Goal: Task Accomplishment & Management: Manage account settings

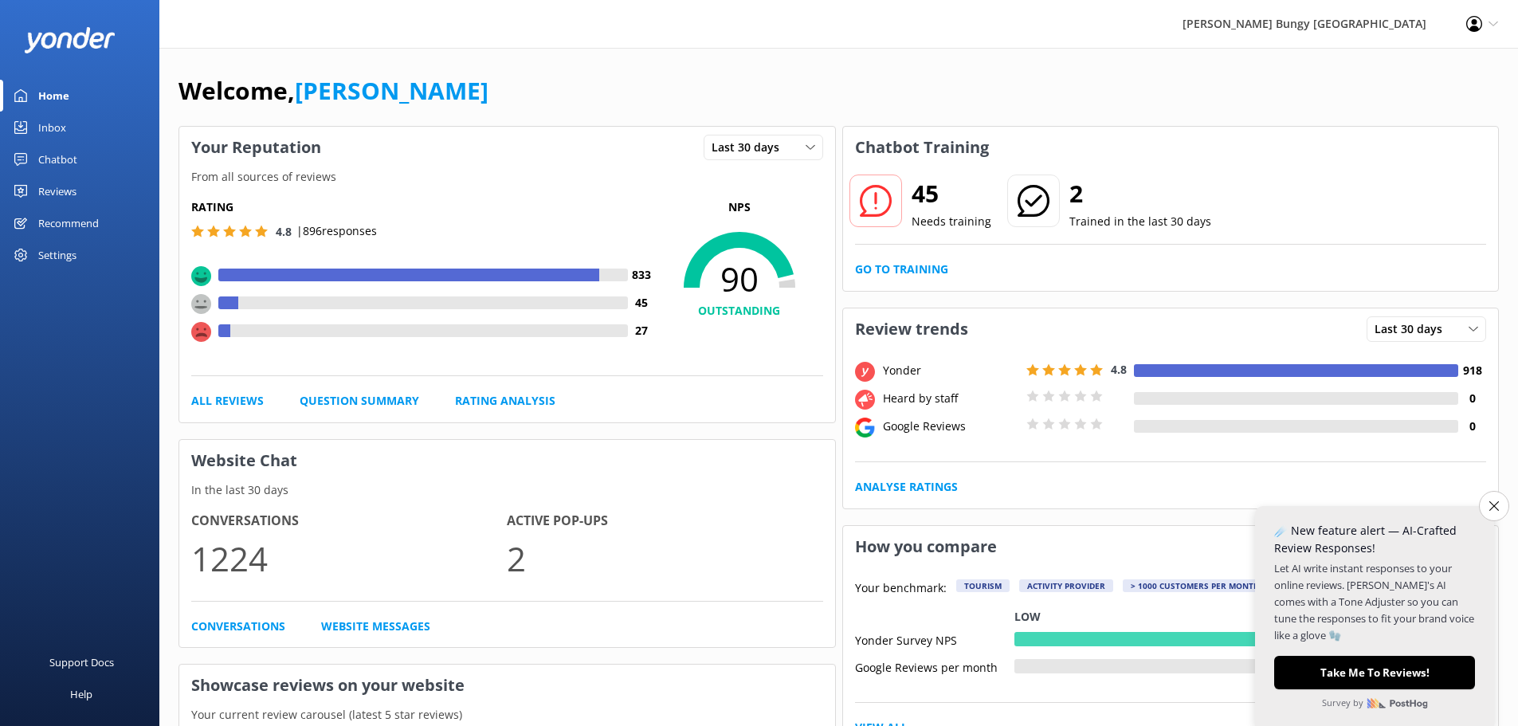
click at [54, 250] on div "Settings" at bounding box center [57, 255] width 38 height 32
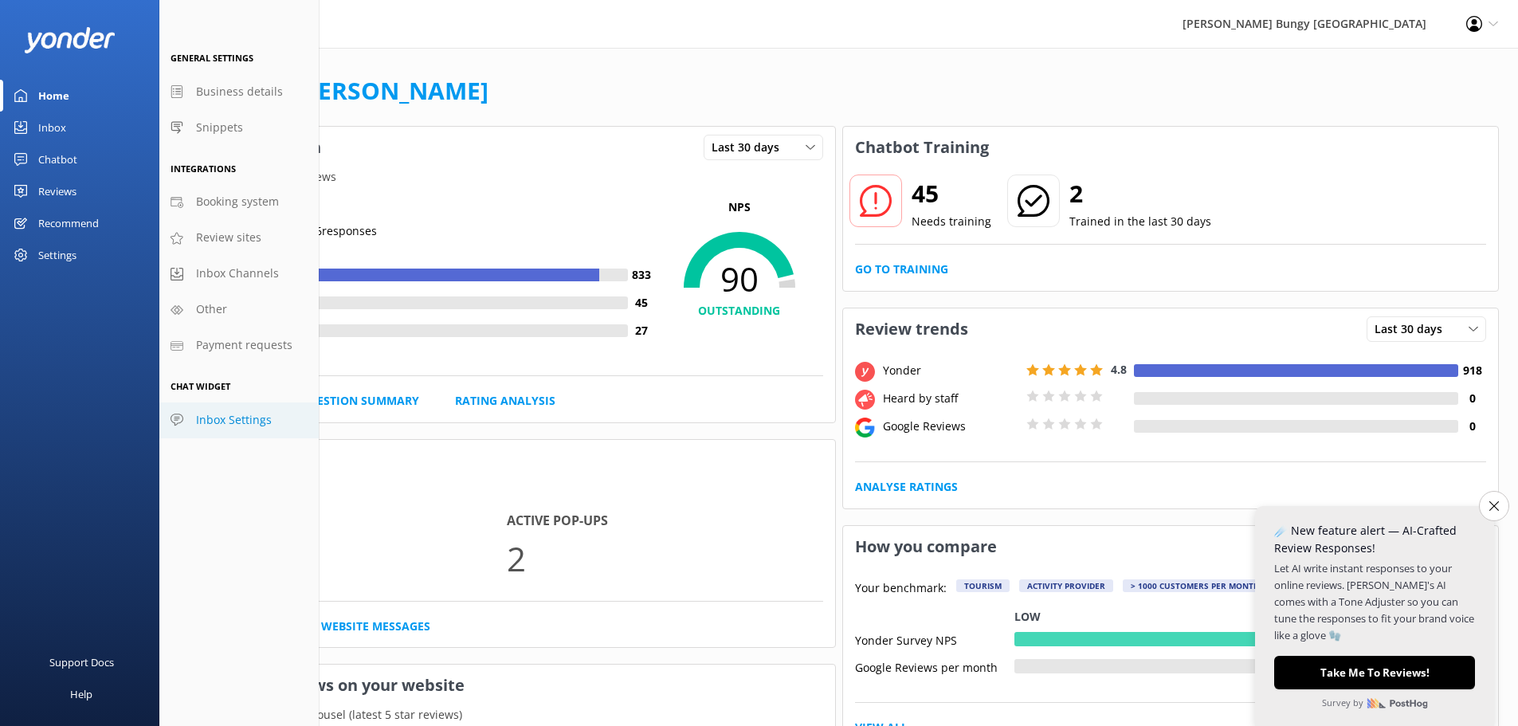
click at [243, 417] on span "Inbox Settings" at bounding box center [234, 420] width 76 height 18
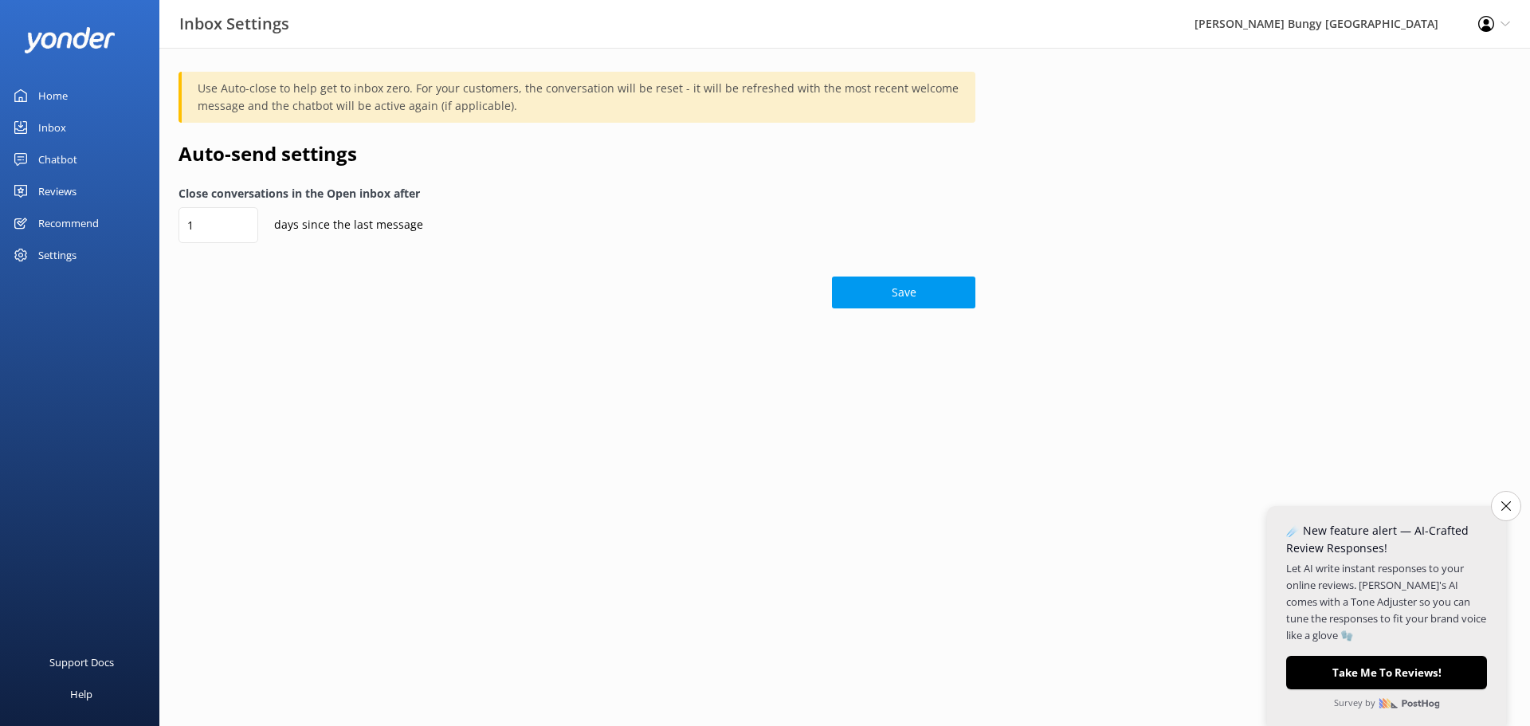
click at [463, 153] on h2 "Auto-send settings" at bounding box center [576, 154] width 797 height 30
click at [457, 155] on h2 "Auto-send settings" at bounding box center [576, 154] width 797 height 30
click at [1511, 508] on button "Close survey" at bounding box center [1505, 505] width 33 height 33
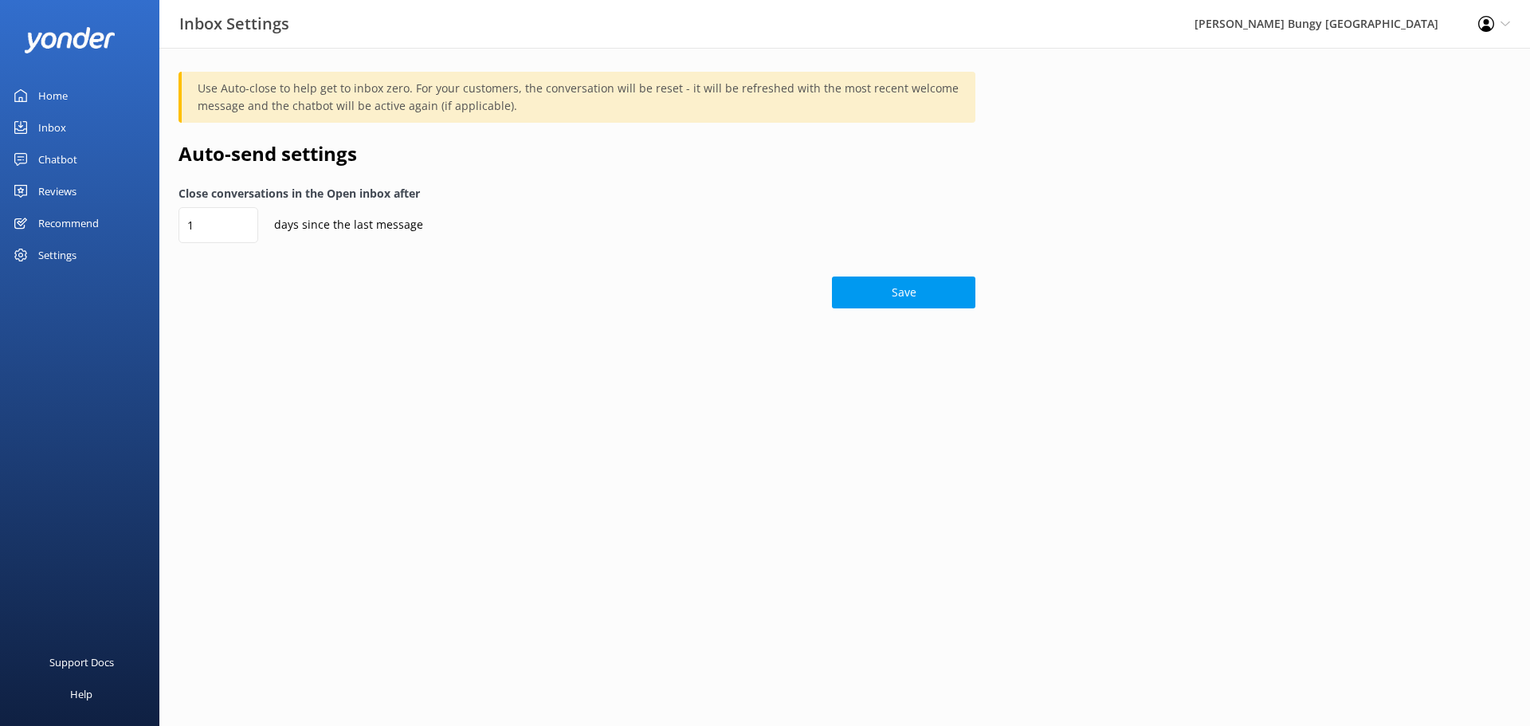
click at [330, 376] on html "Inbox Settings [PERSON_NAME] Bungy New Zealand Profile Settings Logout Home Inb…" at bounding box center [765, 363] width 1530 height 726
click at [308, 457] on html "Inbox Settings [PERSON_NAME] Bungy New Zealand Profile Settings Logout Home Inb…" at bounding box center [765, 363] width 1530 height 726
